Goal: Task Accomplishment & Management: Manage account settings

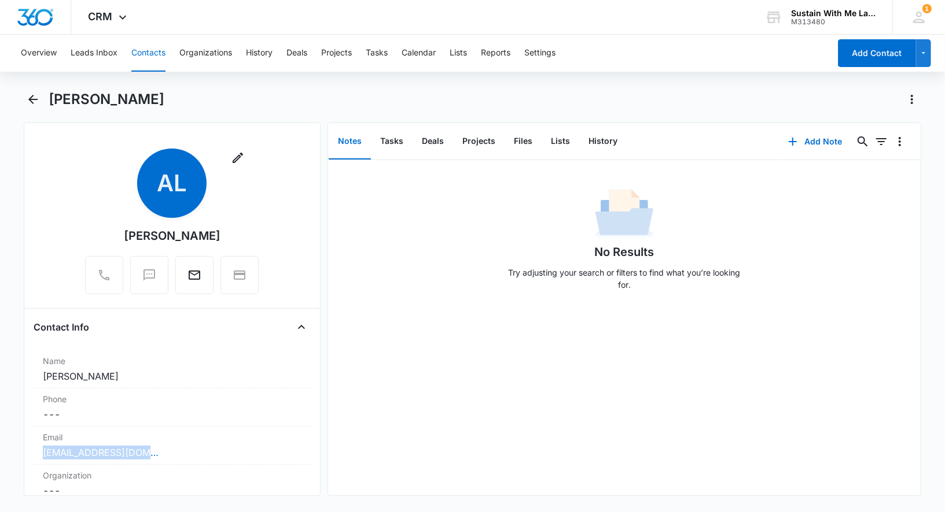
click at [159, 49] on button "Contacts" at bounding box center [148, 53] width 34 height 37
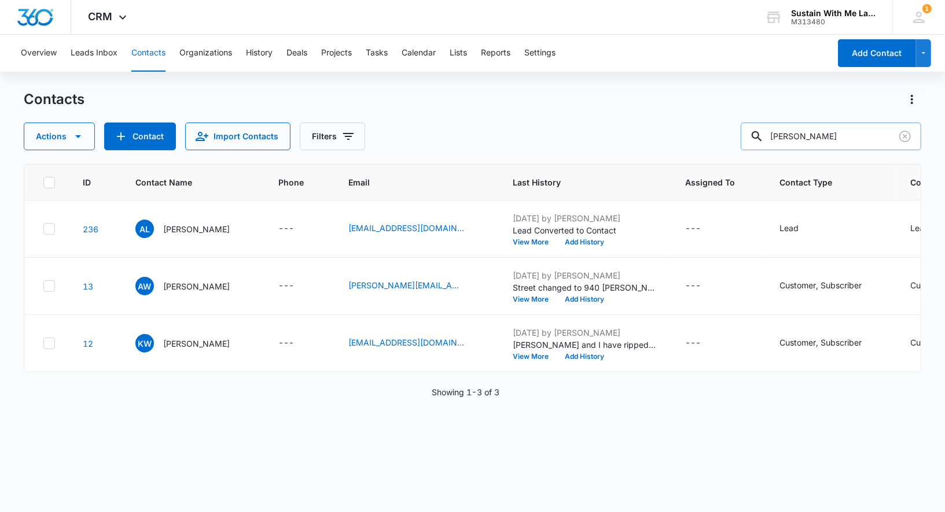
click at [812, 135] on input "[PERSON_NAME]" at bounding box center [830, 137] width 180 height 28
type input "[PERSON_NAME]"
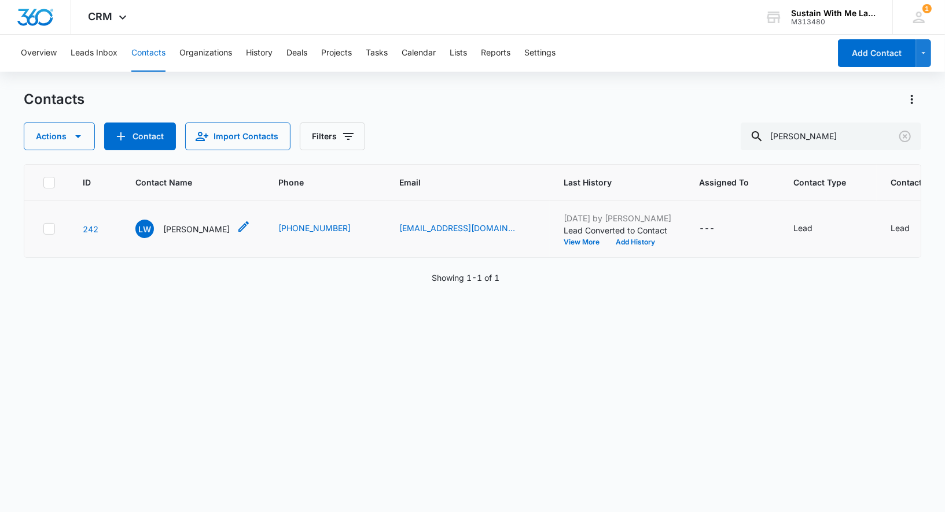
click at [202, 226] on p "[PERSON_NAME]" at bounding box center [196, 229] width 67 height 12
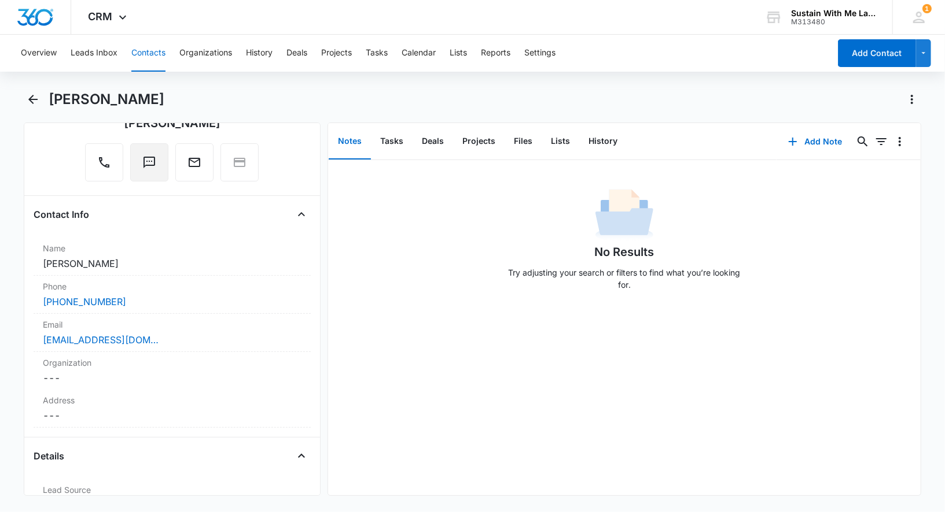
scroll to position [117, 0]
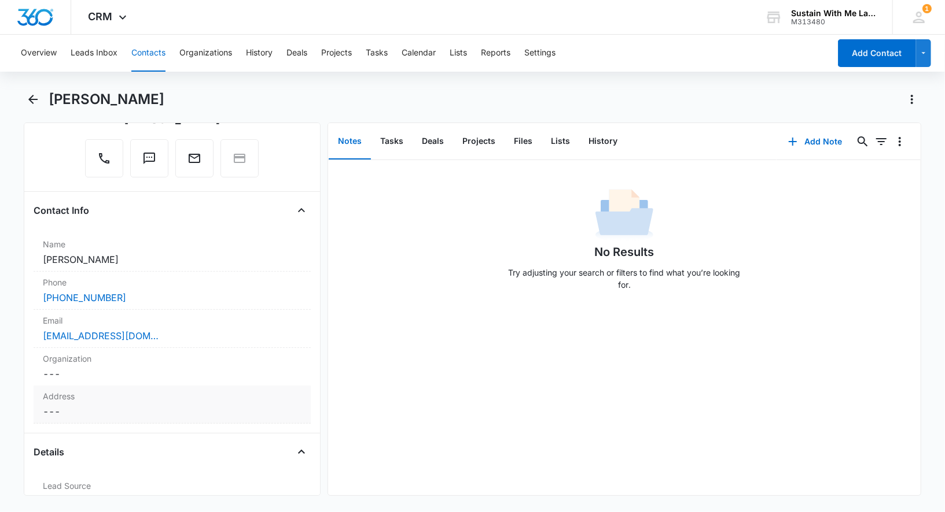
click at [73, 405] on dd "Cancel Save Changes ---" at bounding box center [172, 412] width 259 height 14
click at [78, 436] on input "text" at bounding box center [172, 436] width 239 height 28
paste input "[STREET_ADDRESS][PERSON_NAME]"
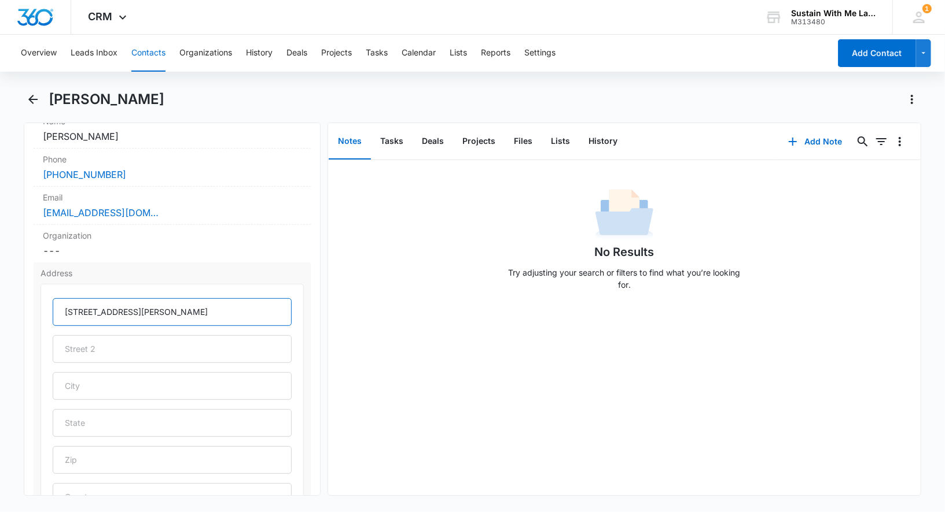
scroll to position [326, 0]
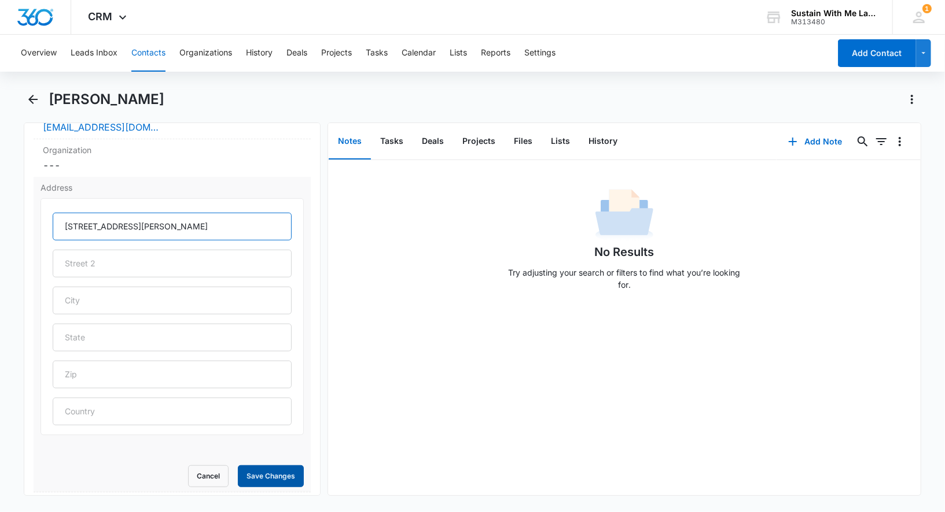
type input "[STREET_ADDRESS][PERSON_NAME]"
click at [239, 471] on button "Save Changes" at bounding box center [271, 477] width 66 height 22
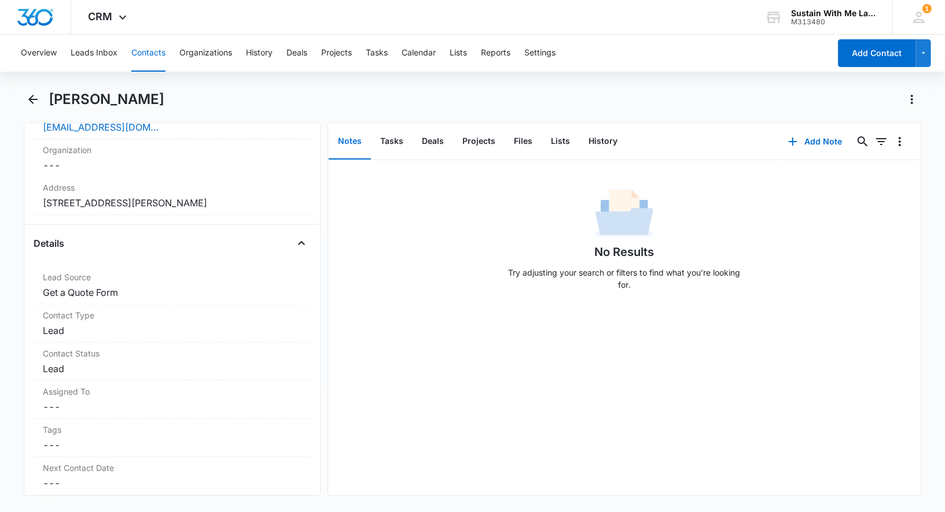
click at [158, 51] on button "Contacts" at bounding box center [148, 53] width 34 height 37
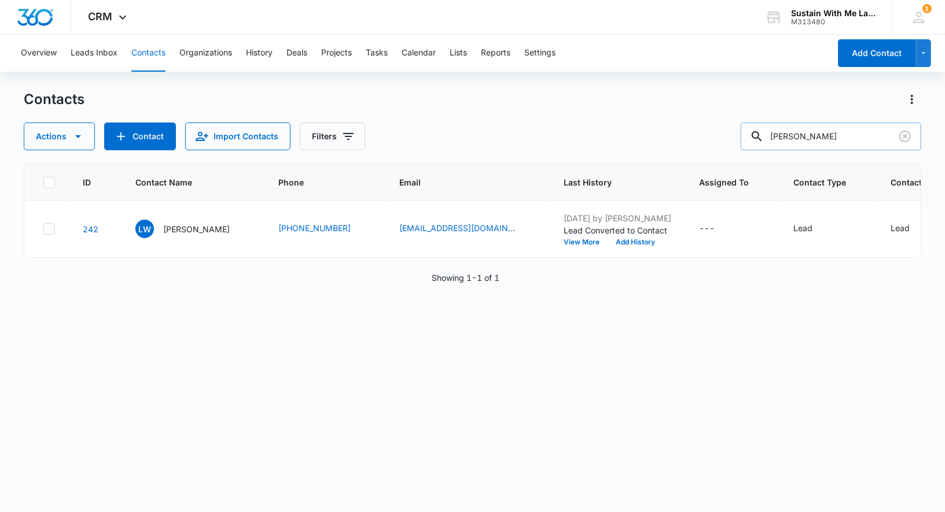
click at [828, 136] on input "[PERSON_NAME]" at bounding box center [830, 137] width 180 height 28
type input "[PERSON_NAME]"
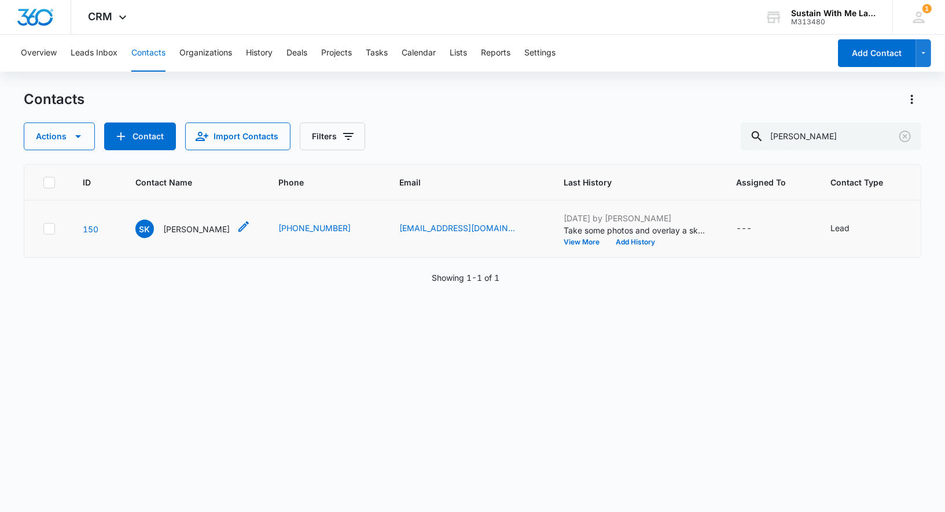
click at [191, 235] on p "[PERSON_NAME]" at bounding box center [196, 229] width 67 height 12
